Goal: Task Accomplishment & Management: Use online tool/utility

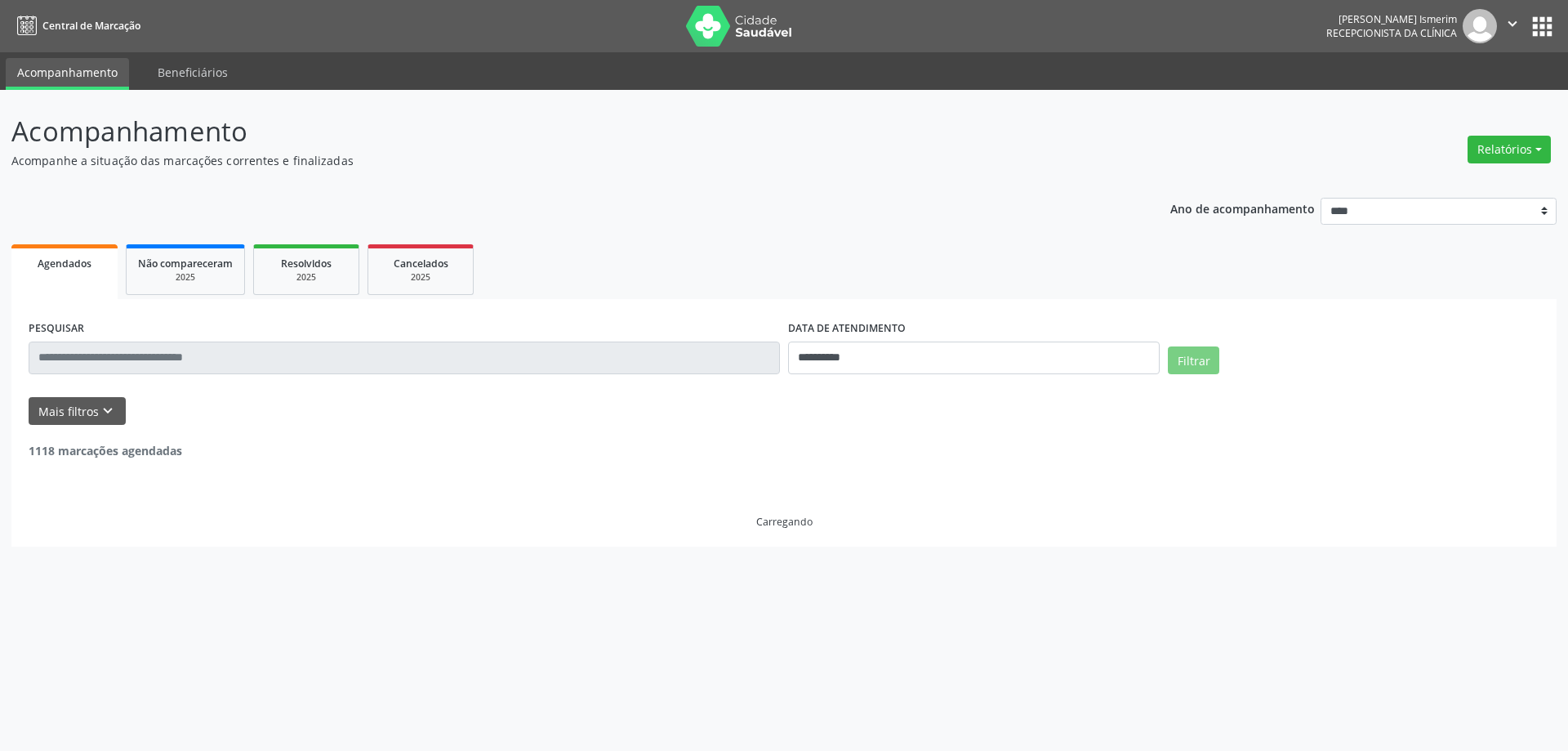
click at [1529, 144] on button "Relatórios" at bounding box center [1509, 149] width 84 height 28
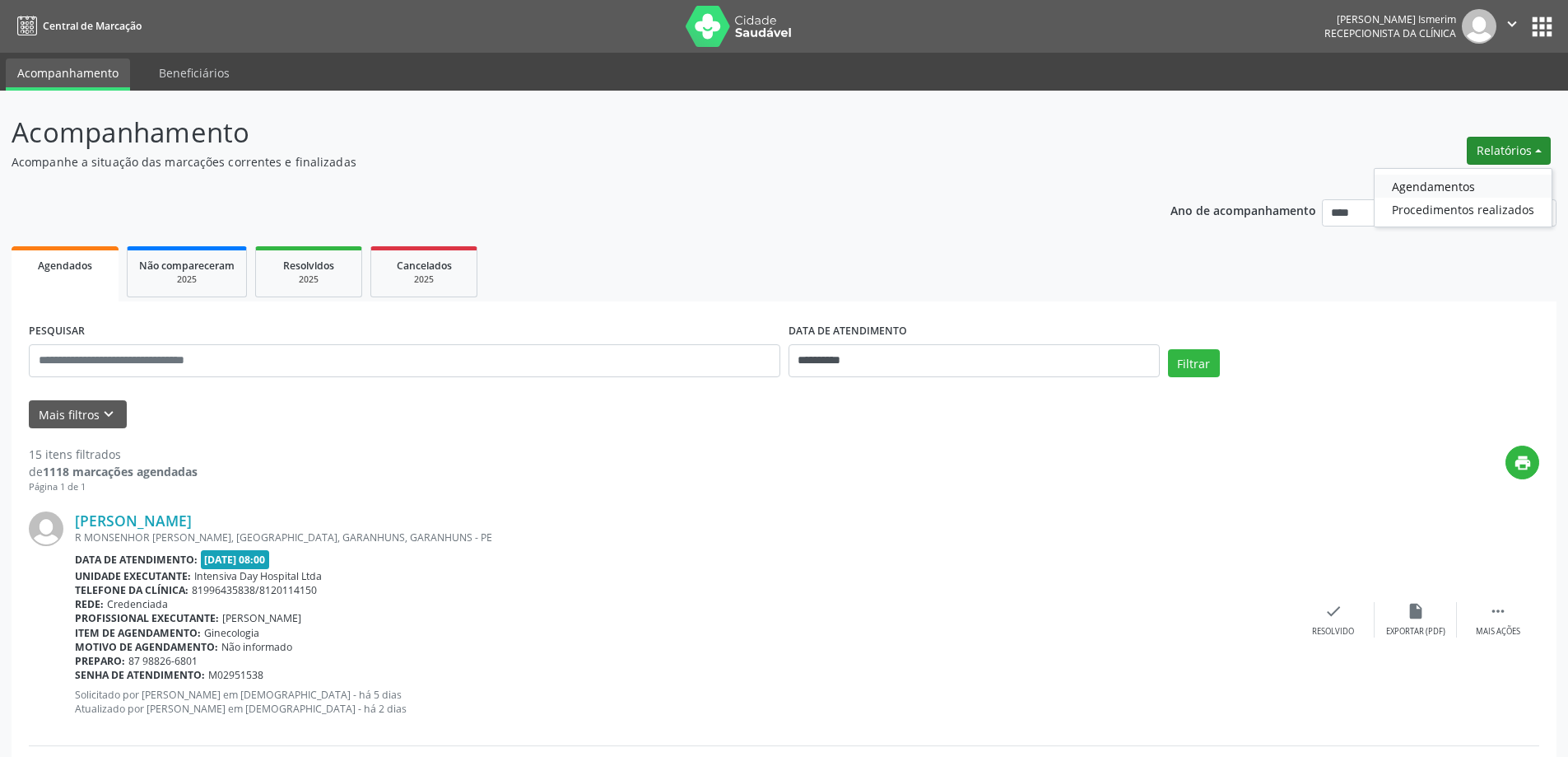
click at [1407, 184] on link "Agendamentos" at bounding box center [1463, 186] width 177 height 23
select select "*"
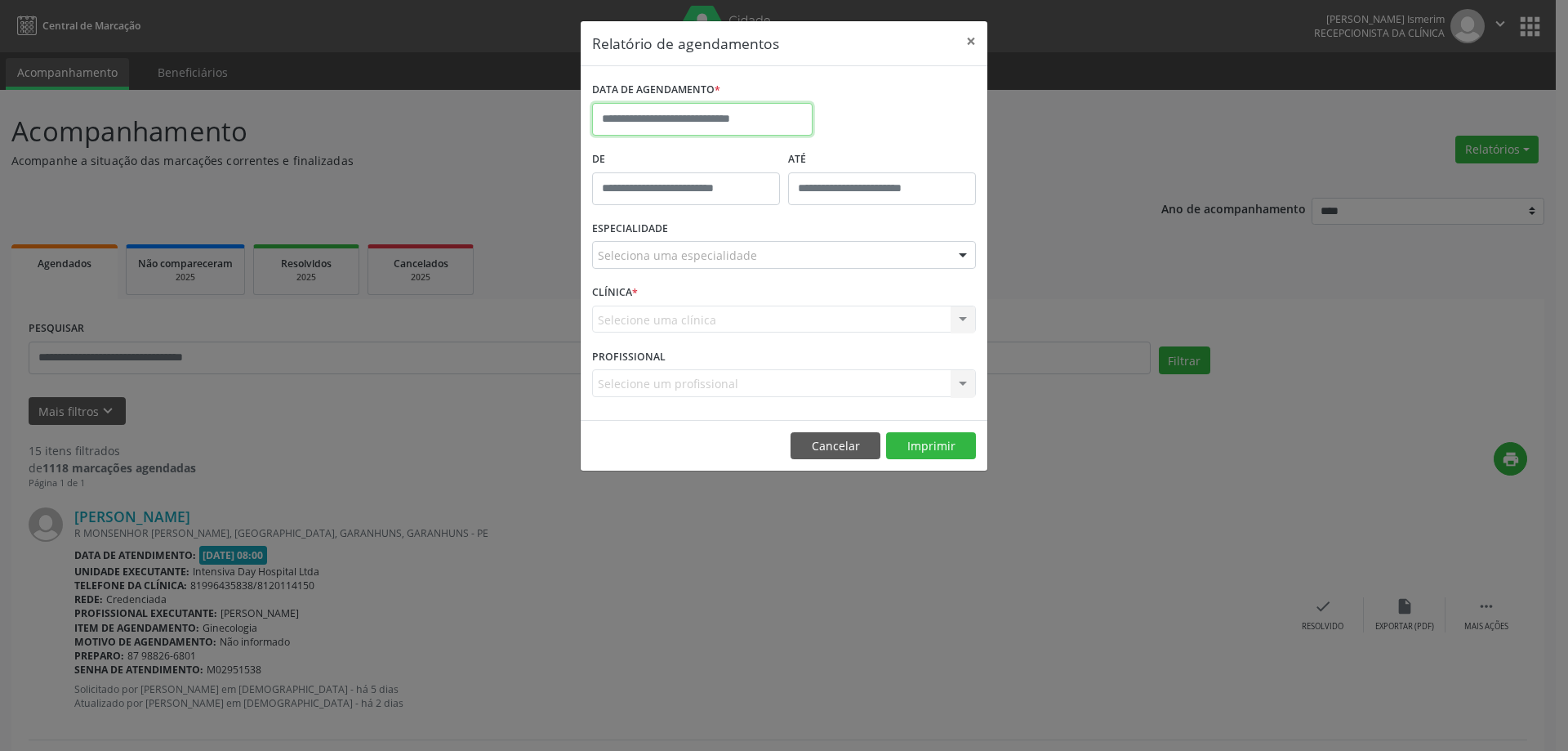
click at [708, 125] on input "text" at bounding box center [702, 119] width 221 height 33
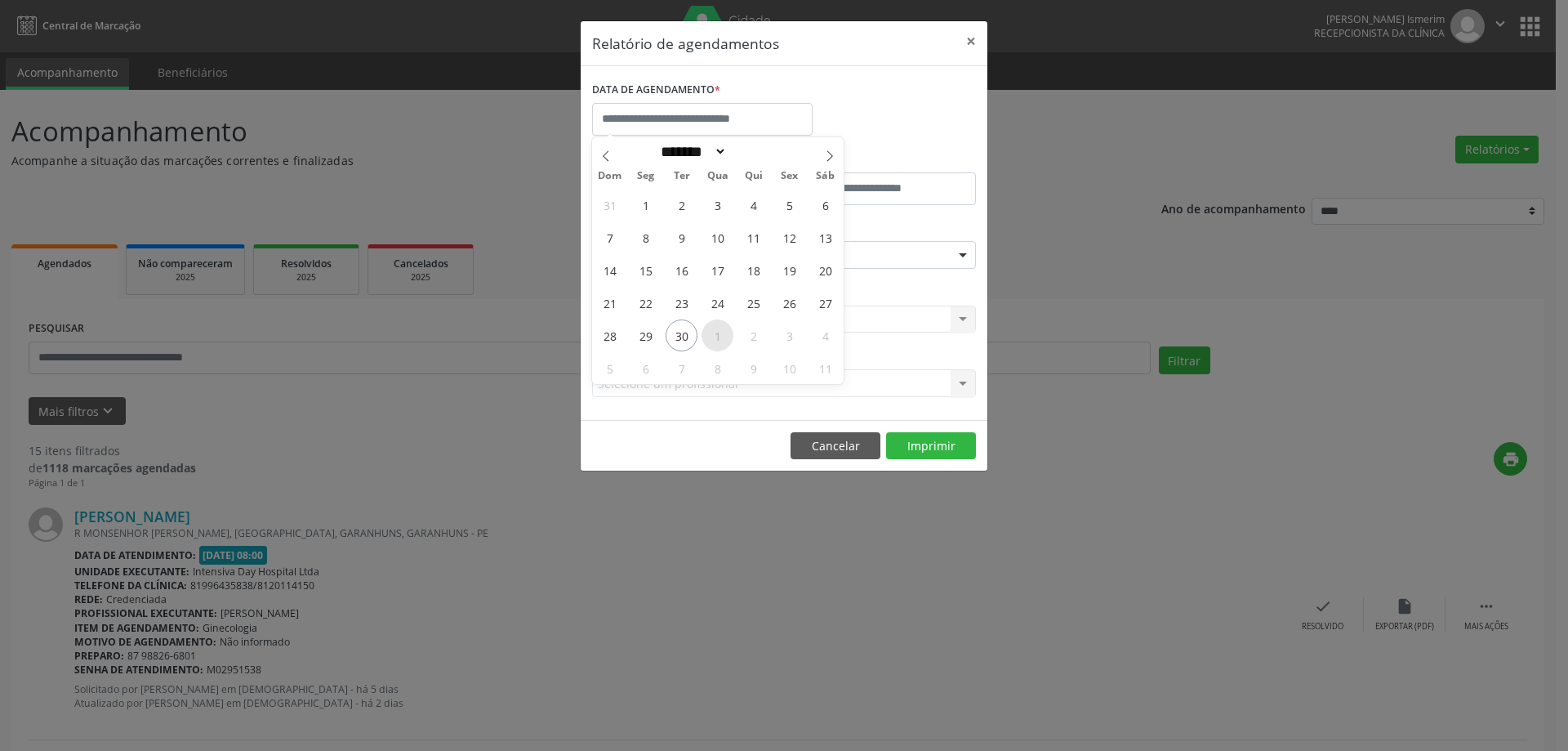
click at [711, 337] on span "1" at bounding box center [717, 335] width 32 height 32
type input "**********"
click at [711, 337] on span "1" at bounding box center [717, 335] width 32 height 32
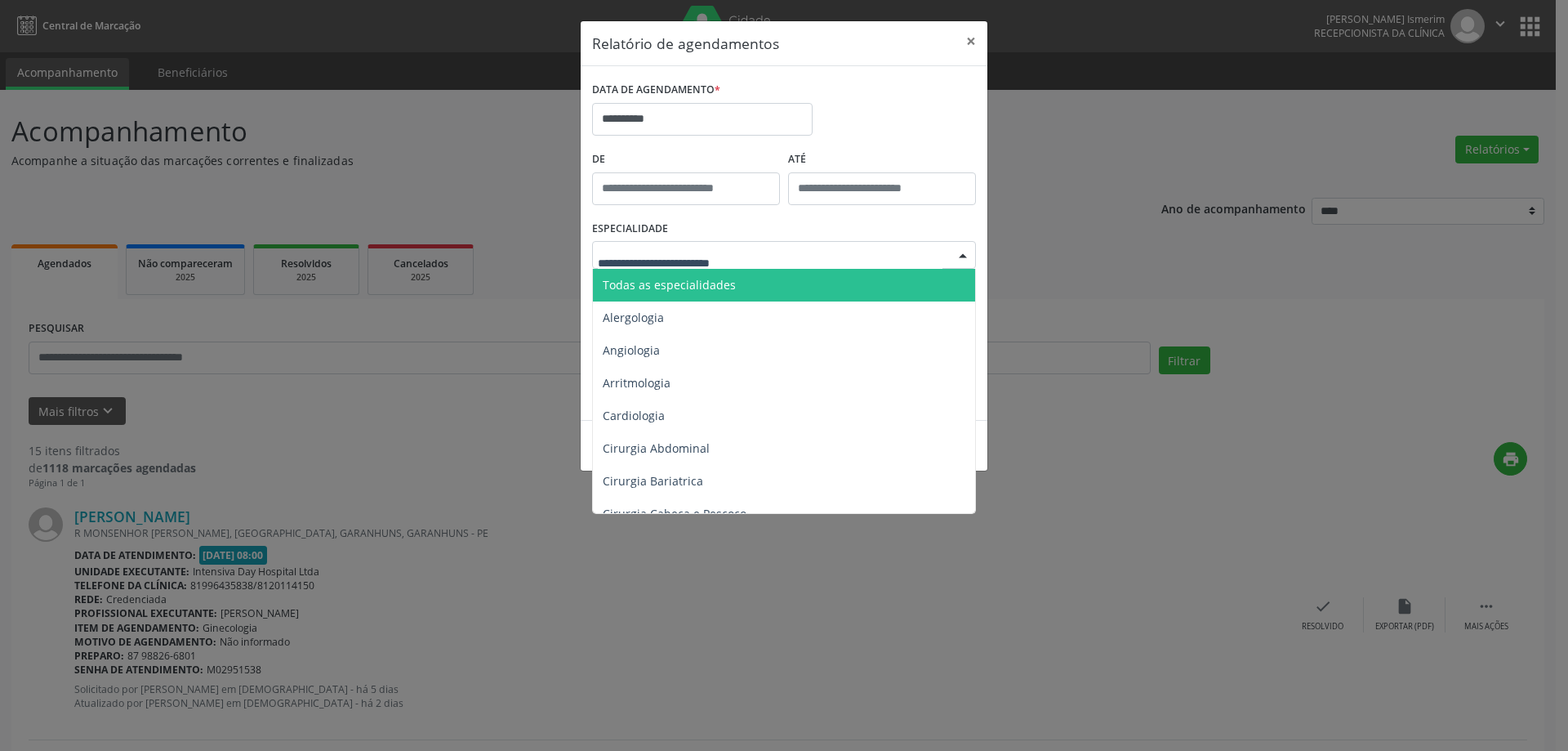
click at [907, 259] on div at bounding box center [784, 255] width 384 height 28
click at [698, 285] on span "Todas as especialidades" at bounding box center [669, 284] width 133 height 16
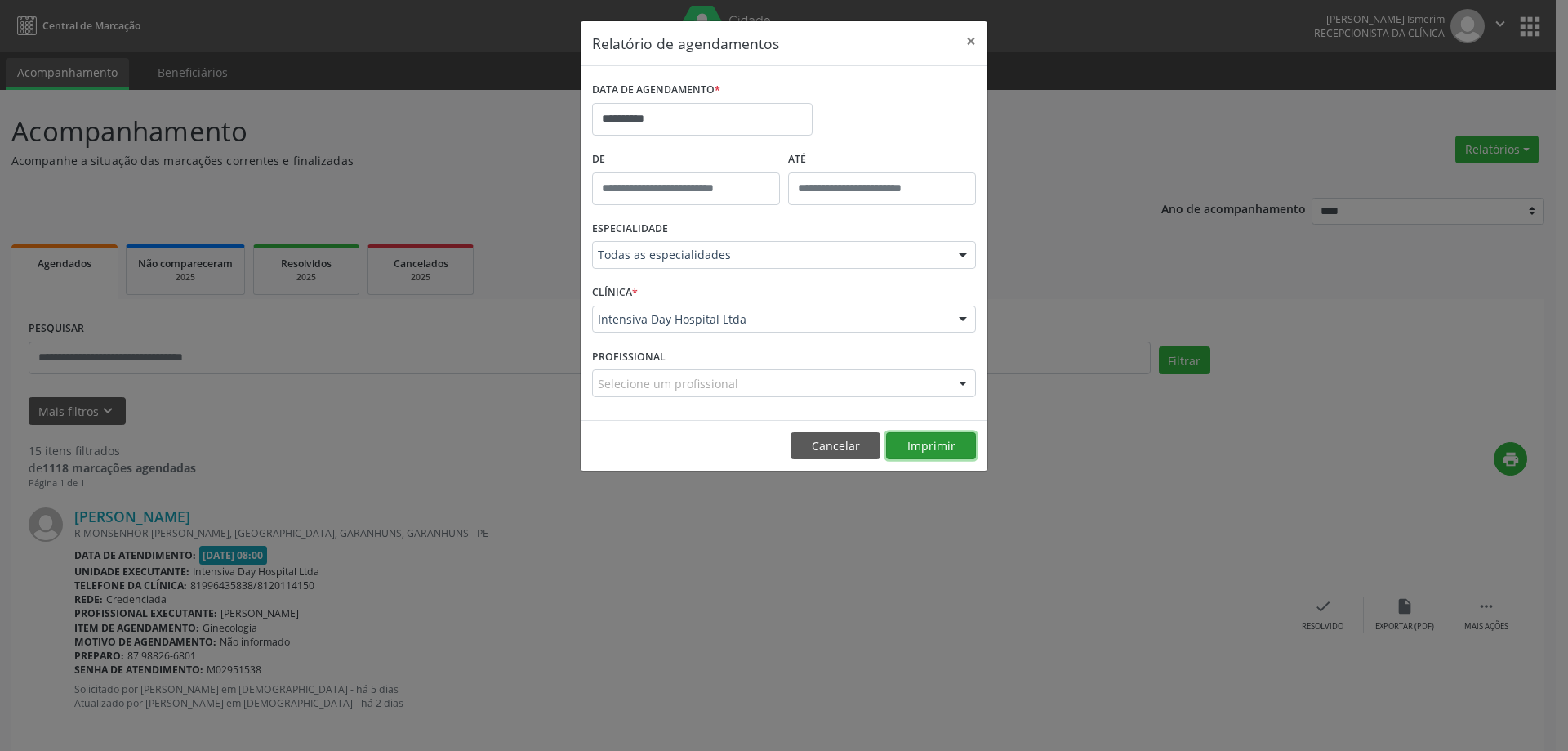
click at [922, 442] on button "Imprimir" at bounding box center [930, 446] width 89 height 28
click at [848, 438] on button "Cancelar" at bounding box center [834, 446] width 89 height 28
